Goal: Task Accomplishment & Management: Manage account settings

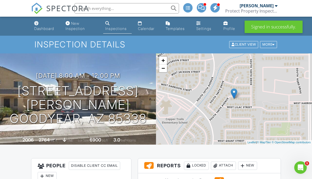
click at [145, 24] on link "Calendar" at bounding box center [147, 26] width 23 height 15
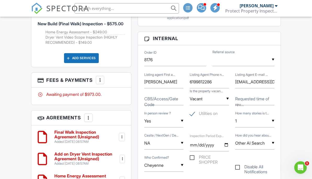
scroll to position [344, 0]
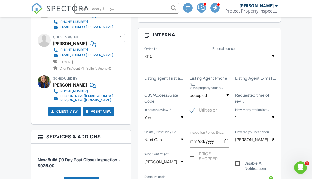
scroll to position [249, 0]
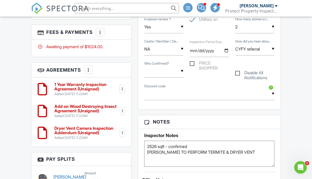
scroll to position [372, 0]
